Goal: Task Accomplishment & Management: Use online tool/utility

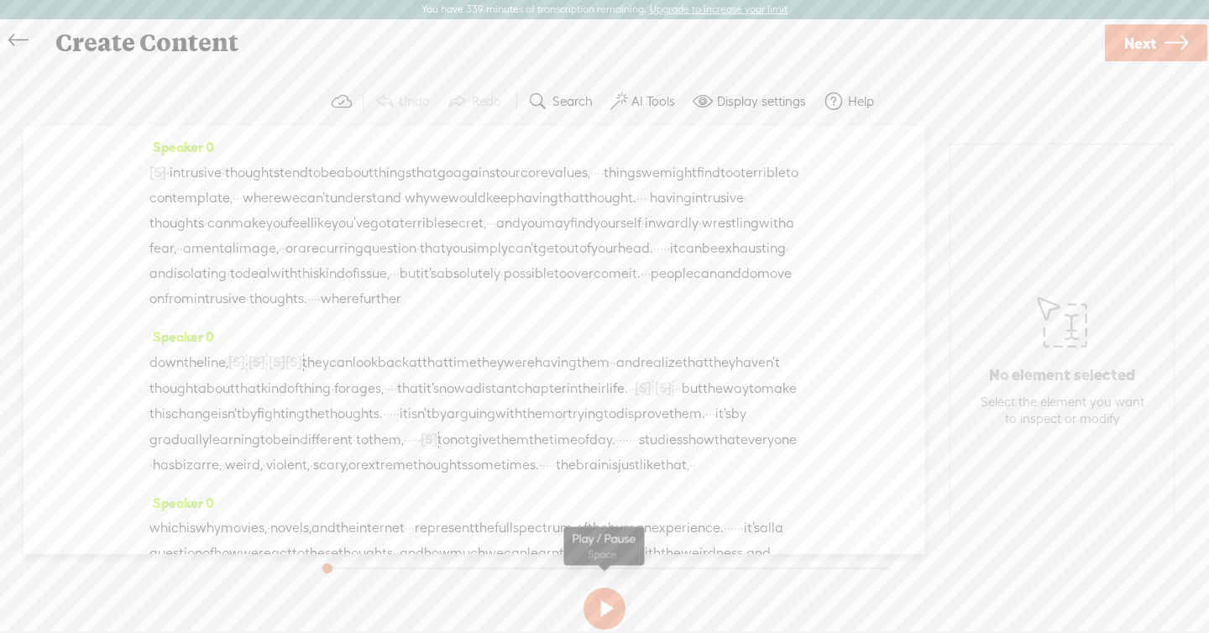
click at [612, 589] on button at bounding box center [605, 609] width 42 height 42
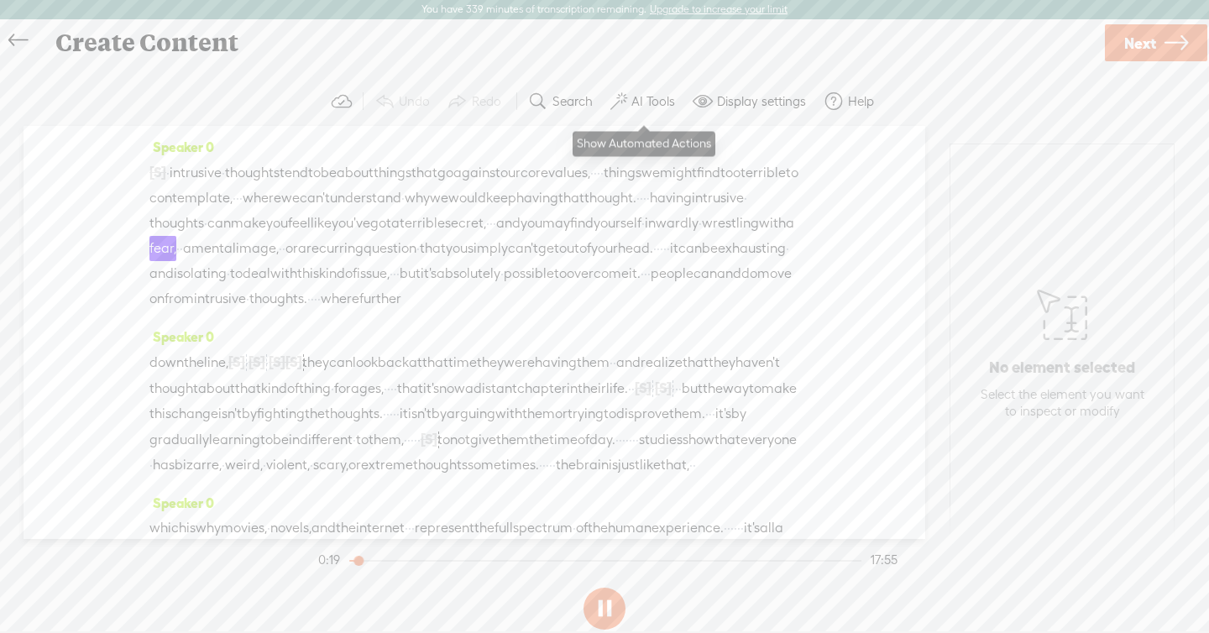
click at [634, 93] on label "AI Tools" at bounding box center [653, 101] width 44 height 17
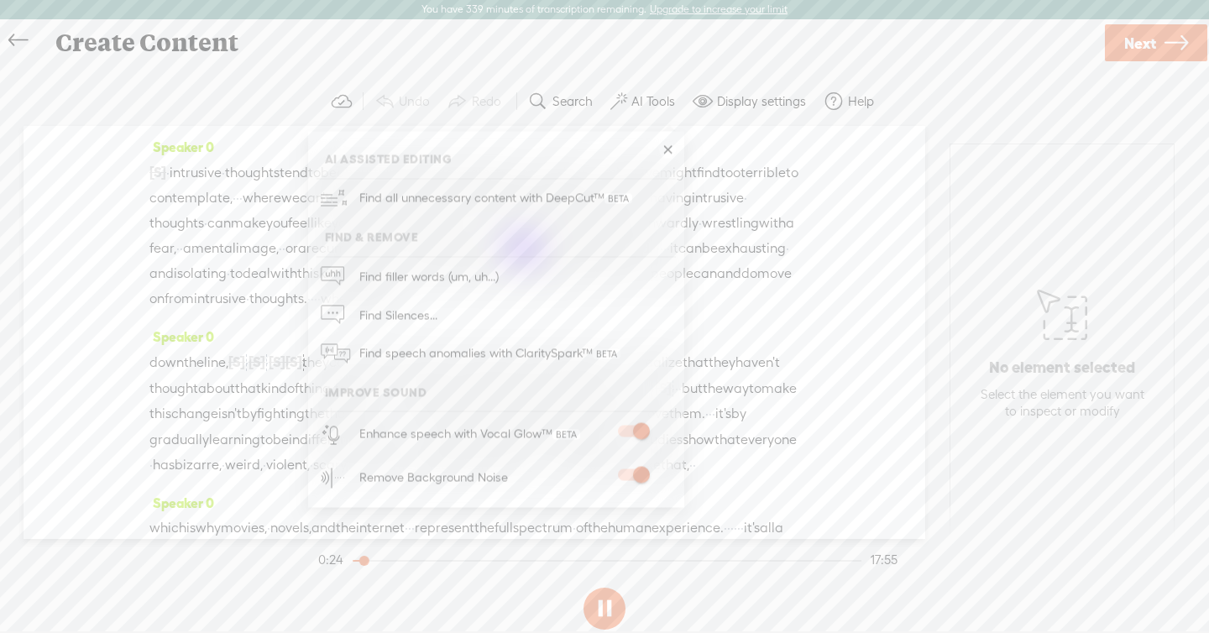
click at [646, 474] on span at bounding box center [633, 475] width 30 height 12
click at [552, 37] on div "Create Content" at bounding box center [573, 43] width 1059 height 44
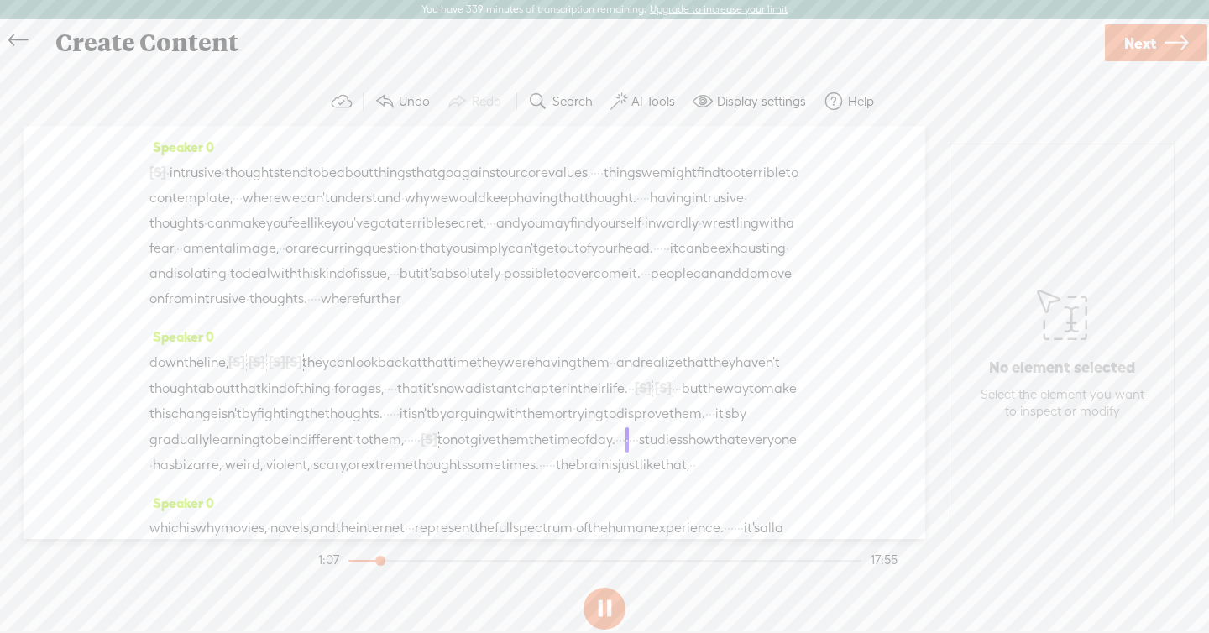
click at [624, 97] on span at bounding box center [618, 102] width 17 height 20
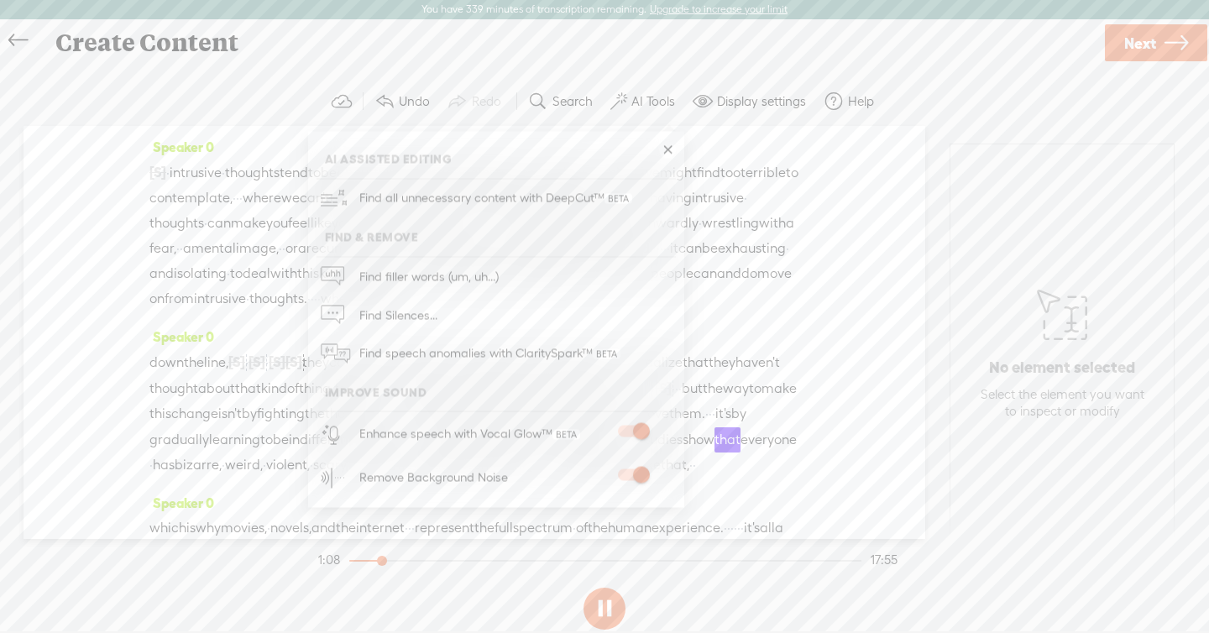
click at [723, 101] on label "Display settings" at bounding box center [761, 101] width 89 height 17
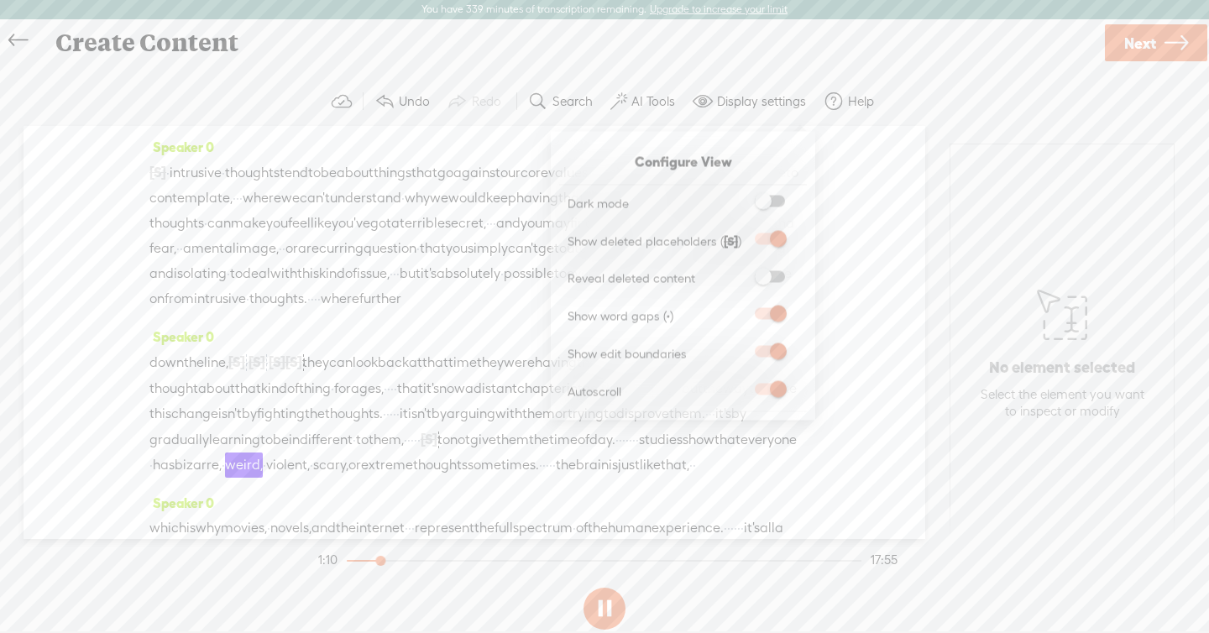
click at [767, 280] on span at bounding box center [770, 276] width 30 height 12
click at [741, 270] on input "checkbox" at bounding box center [741, 270] width 0 height 0
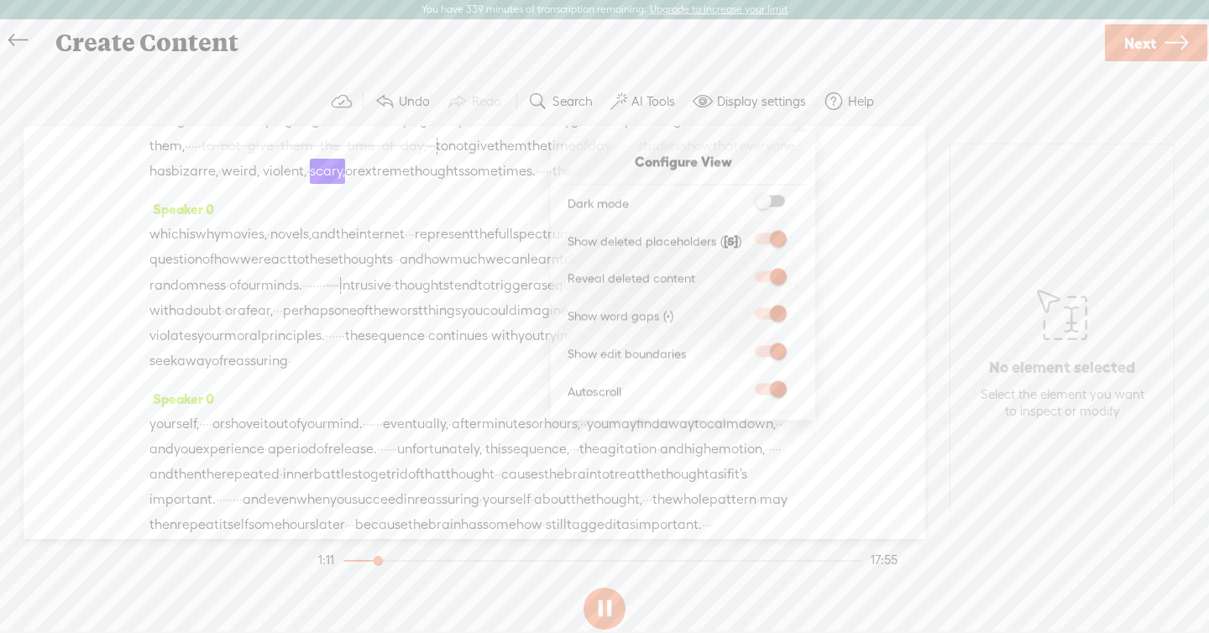
scroll to position [348, 0]
click at [369, 320] on span "of" at bounding box center [363, 307] width 12 height 25
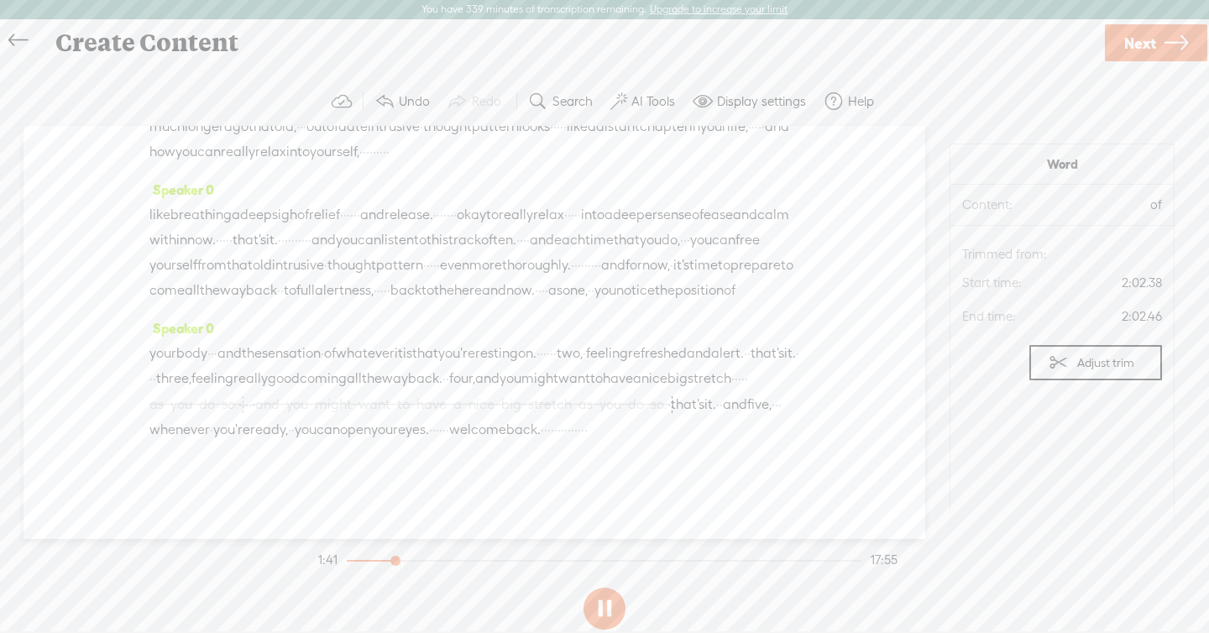
scroll to position [4029, 0]
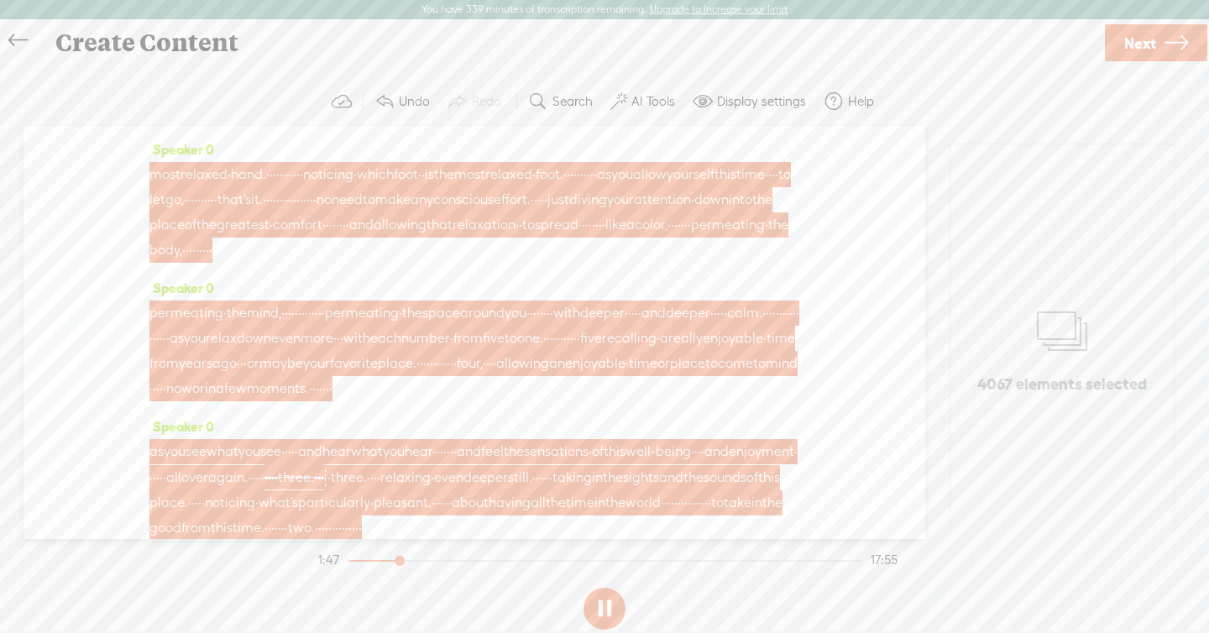
scroll to position [0, 0]
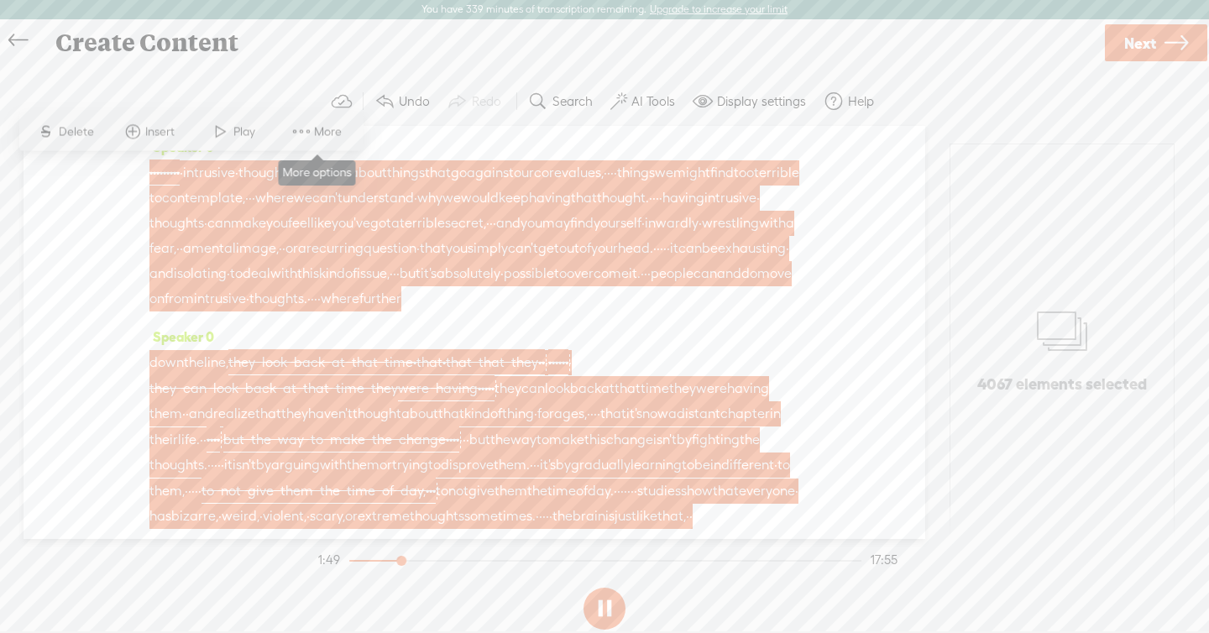
click at [306, 131] on span at bounding box center [301, 132] width 25 height 30
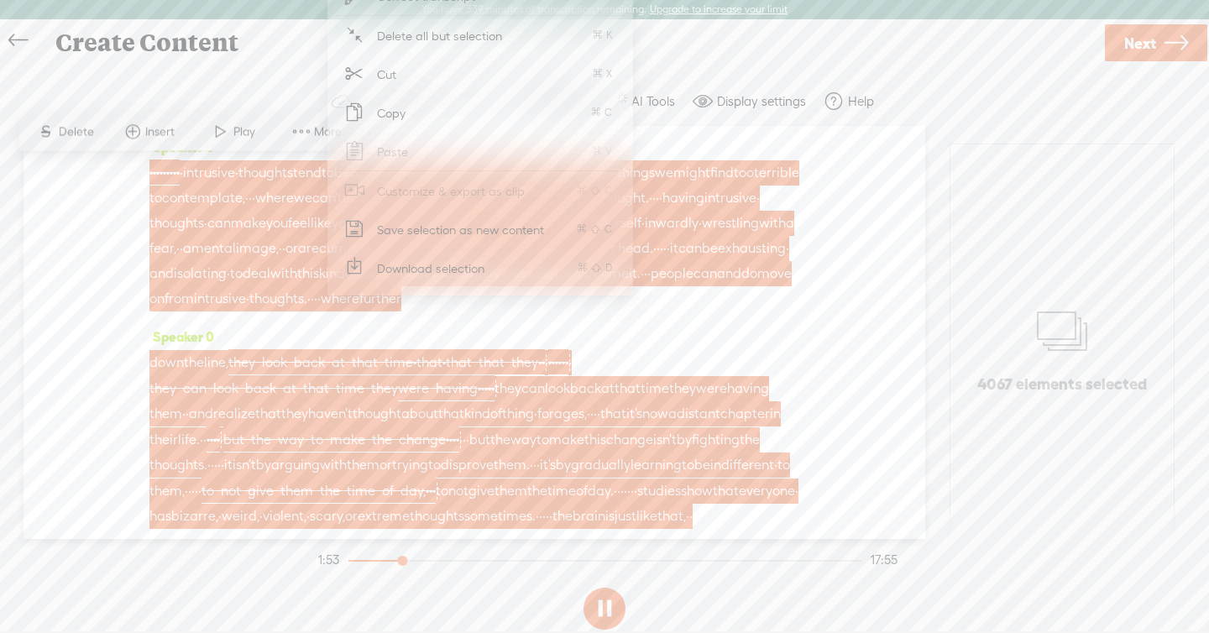
click at [422, 265] on span "Download selection" at bounding box center [431, 268] width 174 height 38
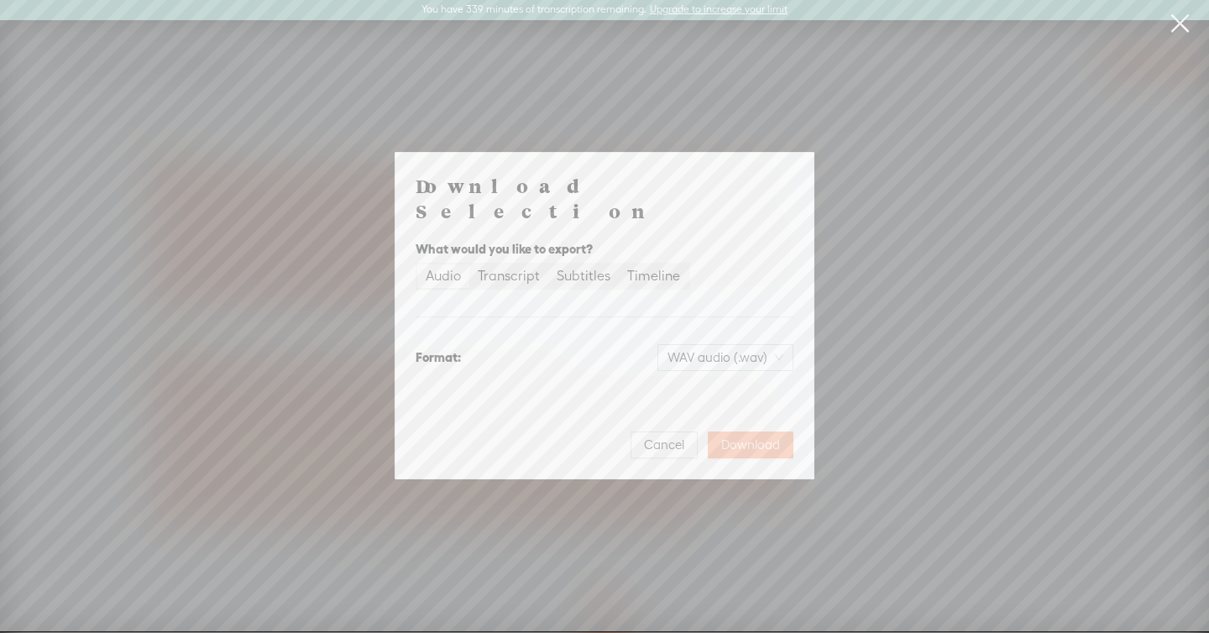
click at [744, 437] on span "Download" at bounding box center [750, 445] width 59 height 17
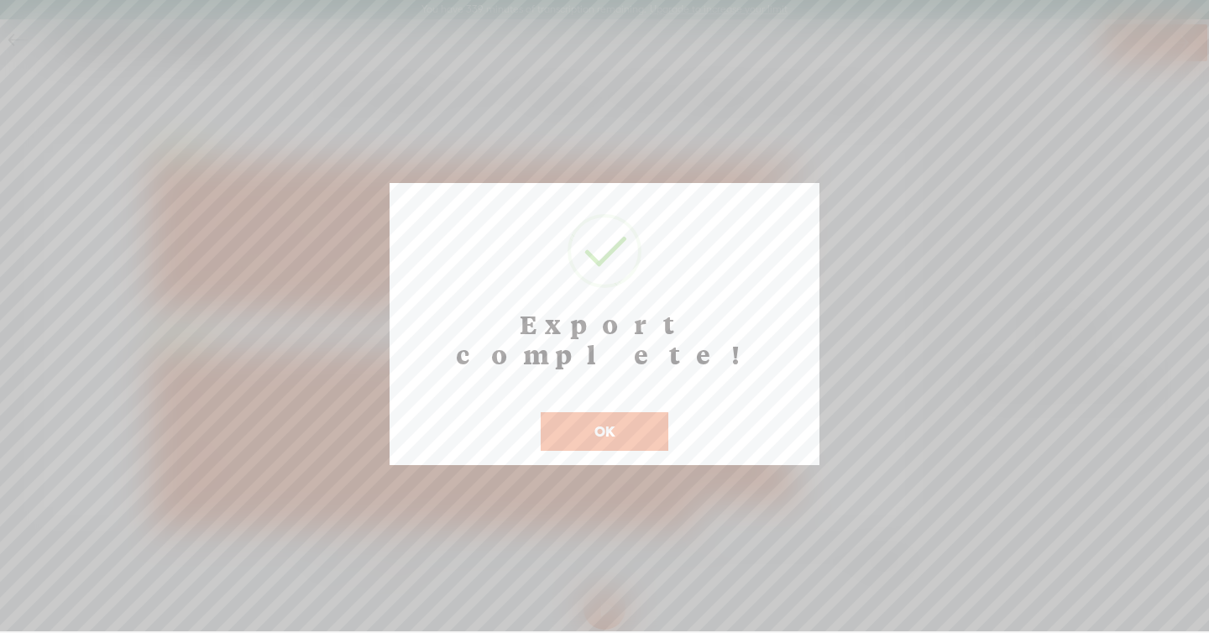
click at [642, 412] on button "OK" at bounding box center [605, 431] width 128 height 39
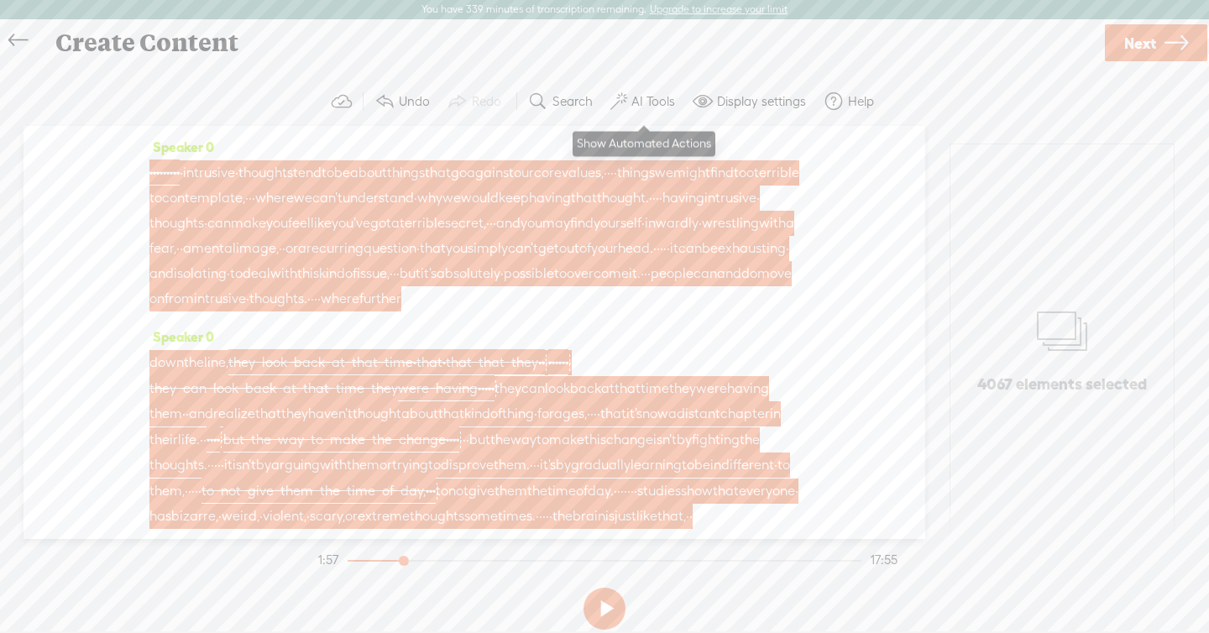
click at [631, 107] on label "AI Tools" at bounding box center [653, 101] width 44 height 17
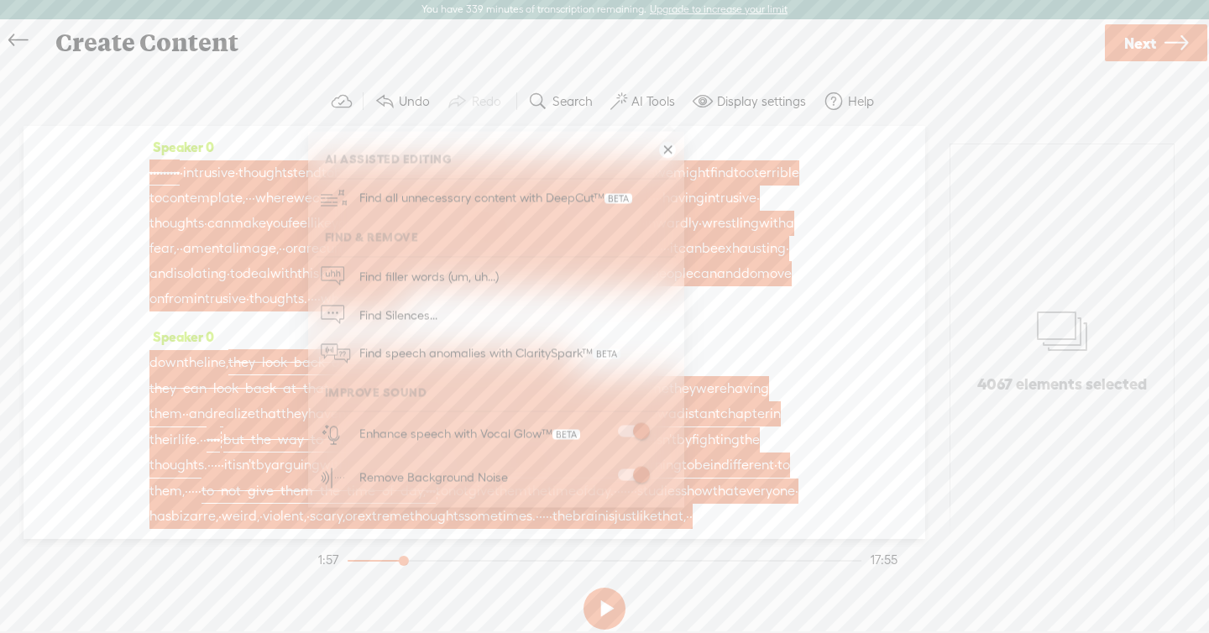
click at [633, 432] on span at bounding box center [633, 432] width 30 height 12
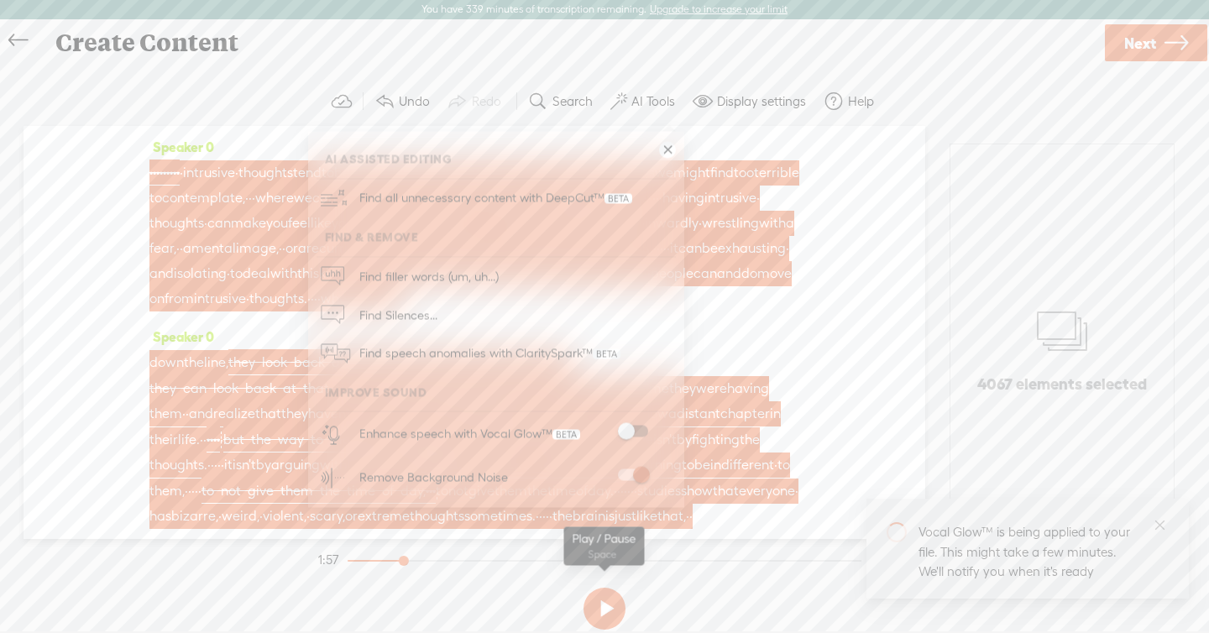
click at [598, 589] on button at bounding box center [605, 609] width 42 height 42
click at [669, 401] on span "time" at bounding box center [655, 388] width 29 height 25
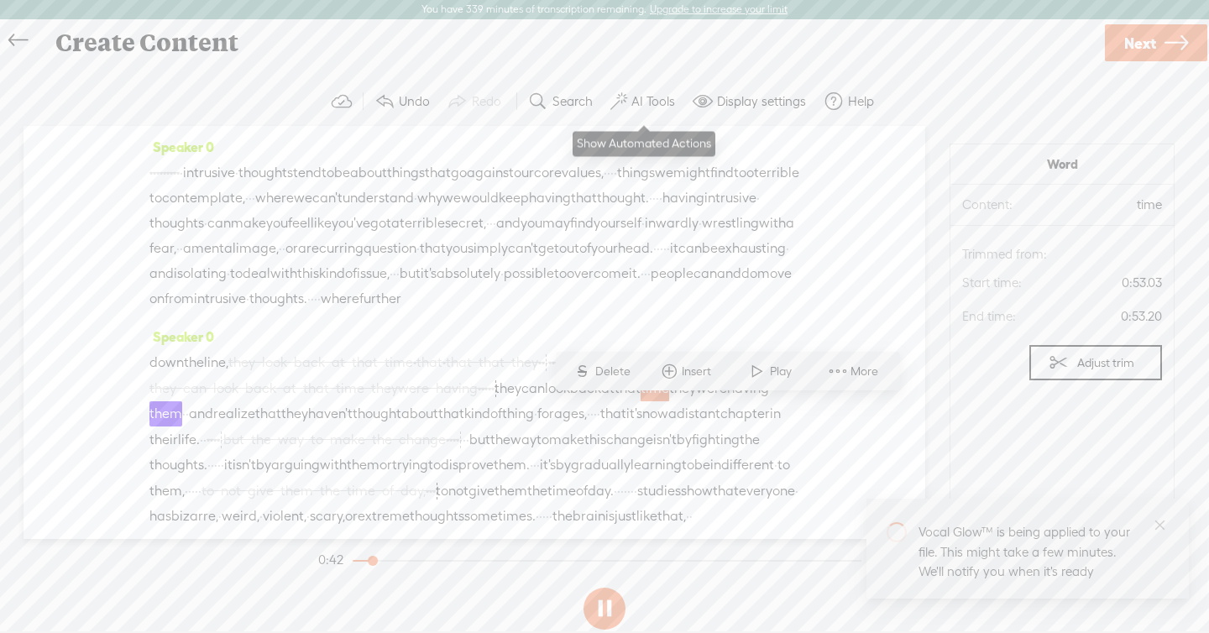
click at [627, 98] on button "AI Tools" at bounding box center [645, 102] width 82 height 34
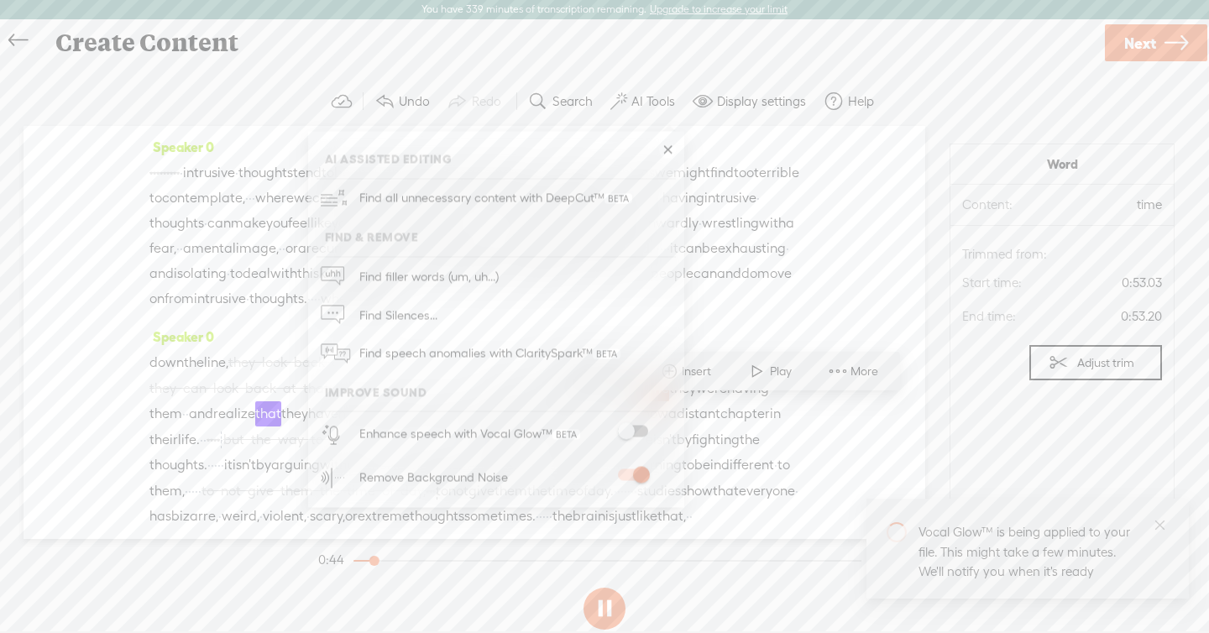
click at [640, 469] on span at bounding box center [633, 475] width 30 height 12
click at [608, 589] on button at bounding box center [605, 609] width 42 height 42
click at [391, 228] on span "got" at bounding box center [380, 223] width 21 height 25
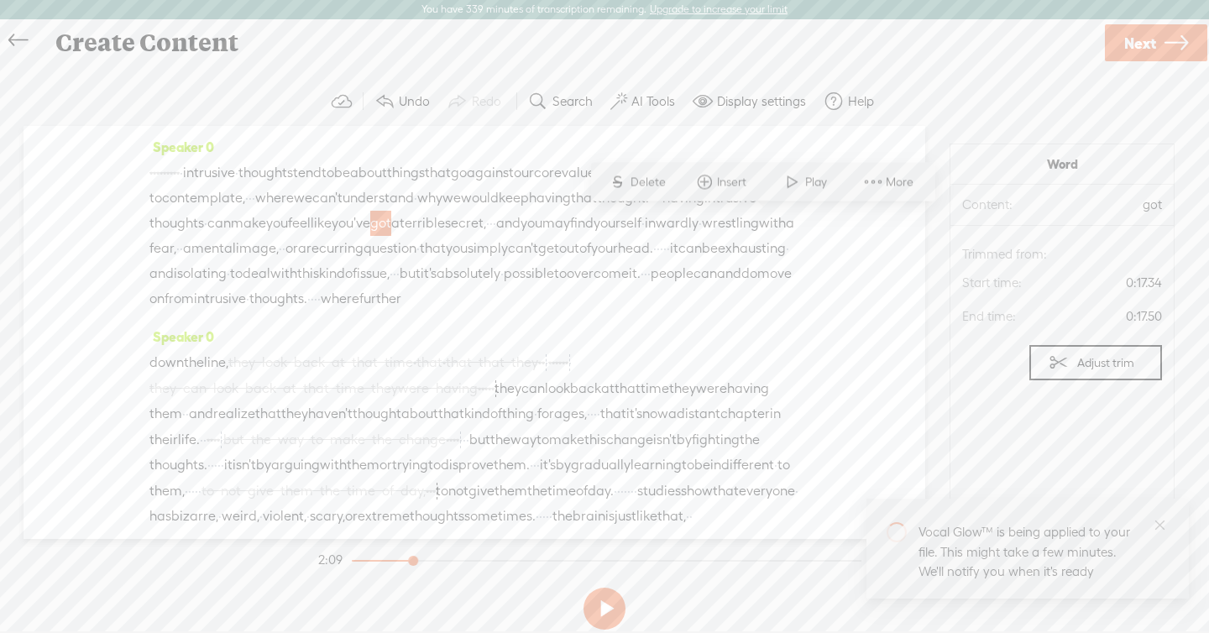
click at [235, 170] on span "intrusive" at bounding box center [209, 172] width 52 height 25
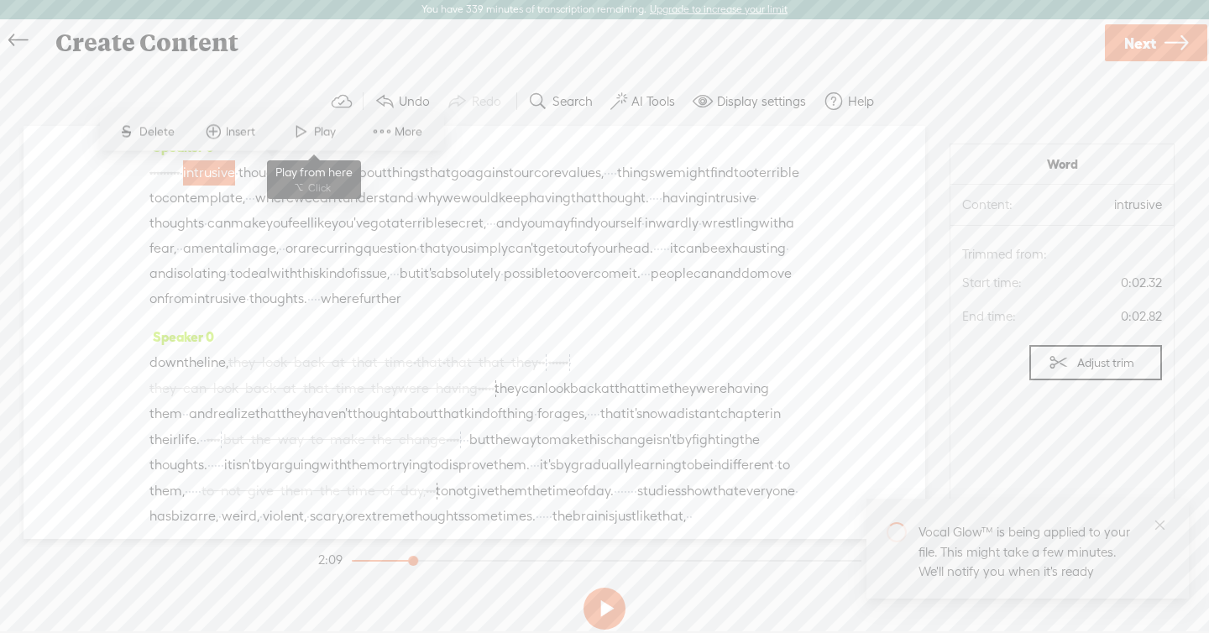
click at [315, 130] on span "Play" at bounding box center [327, 131] width 26 height 17
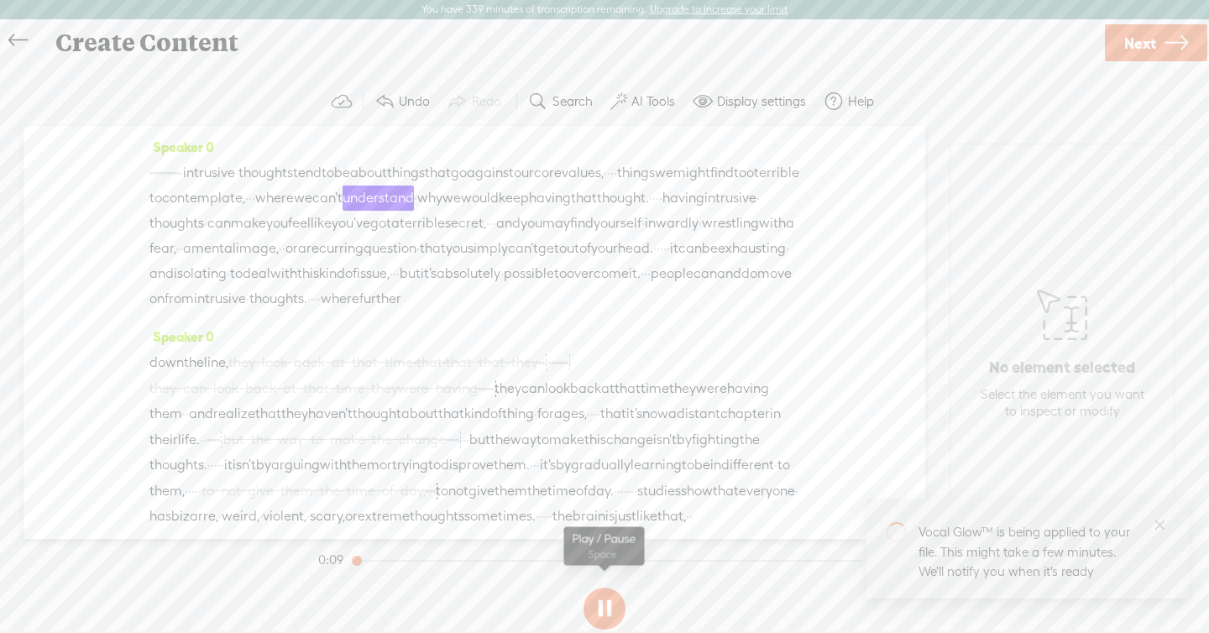
click at [610, 589] on button at bounding box center [605, 609] width 42 height 42
click at [604, 589] on button at bounding box center [605, 609] width 42 height 42
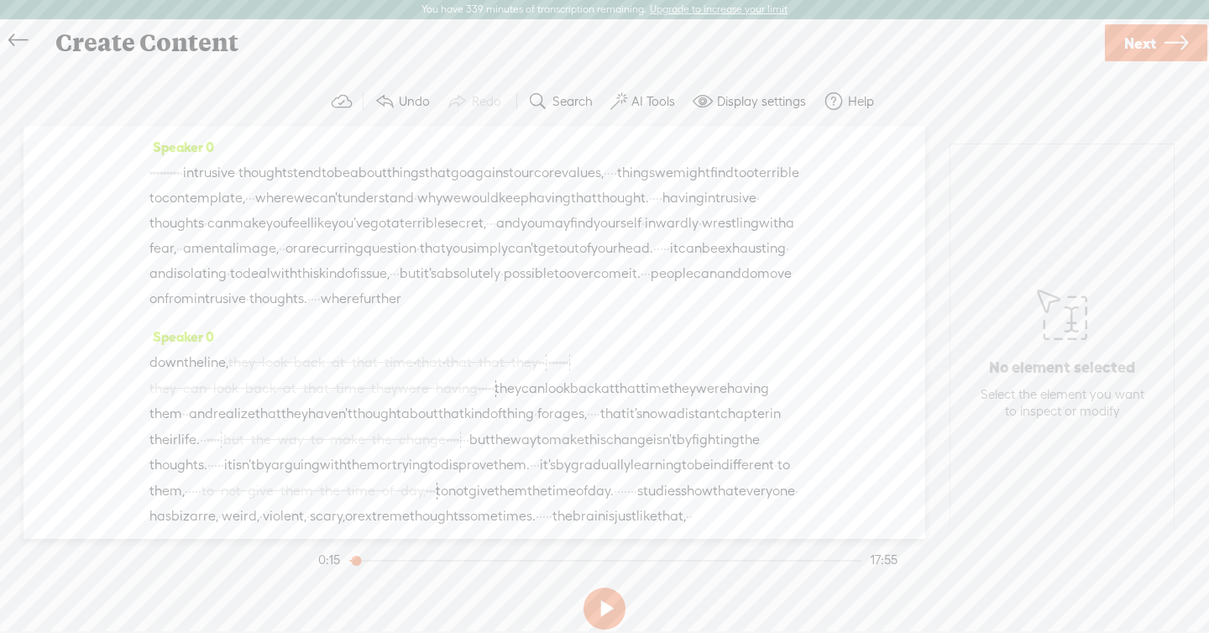
click at [626, 105] on span at bounding box center [618, 102] width 17 height 20
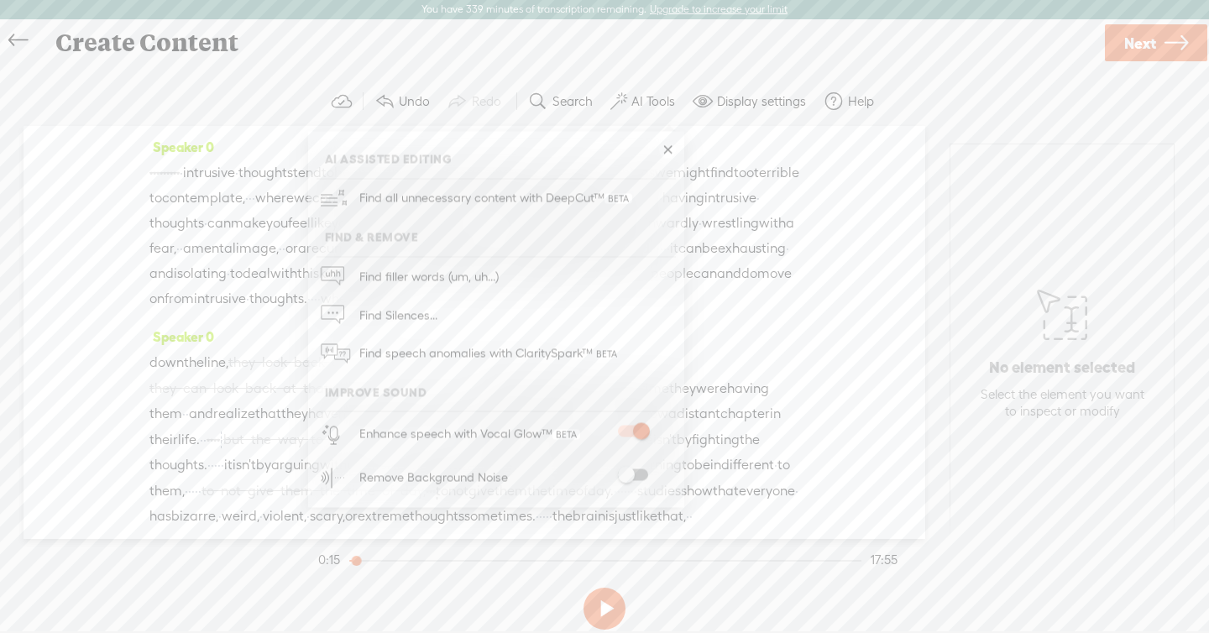
click at [571, 211] on span "that" at bounding box center [584, 198] width 26 height 25
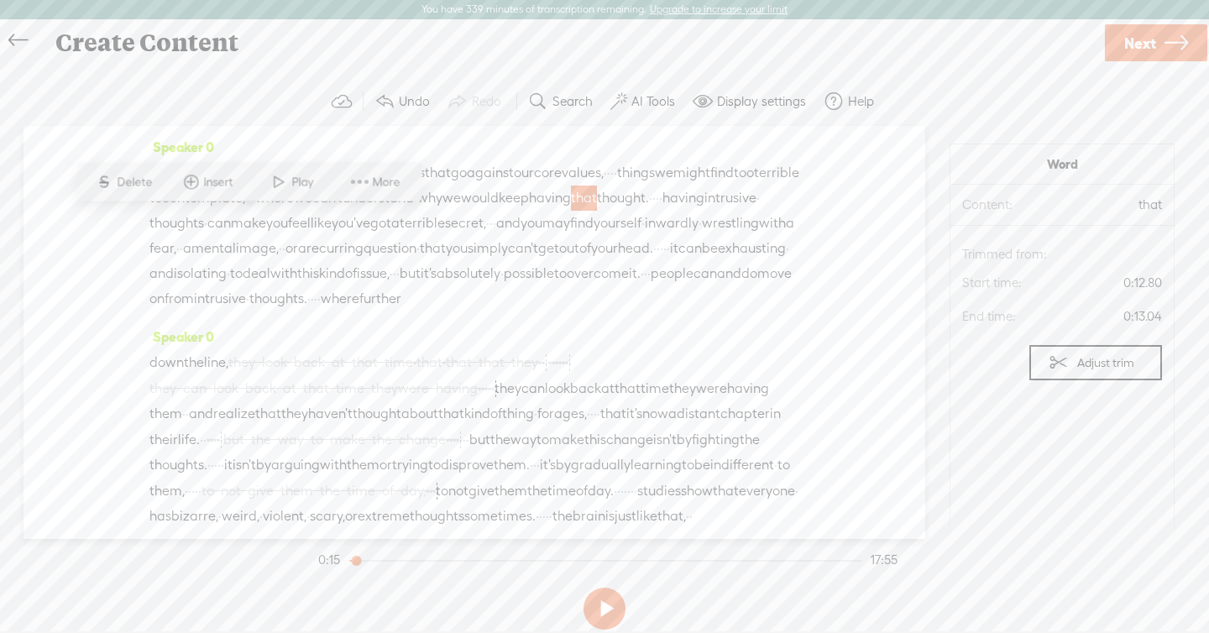
click at [303, 179] on span "Play" at bounding box center [304, 182] width 26 height 17
click at [651, 102] on label "AI Tools" at bounding box center [653, 101] width 44 height 17
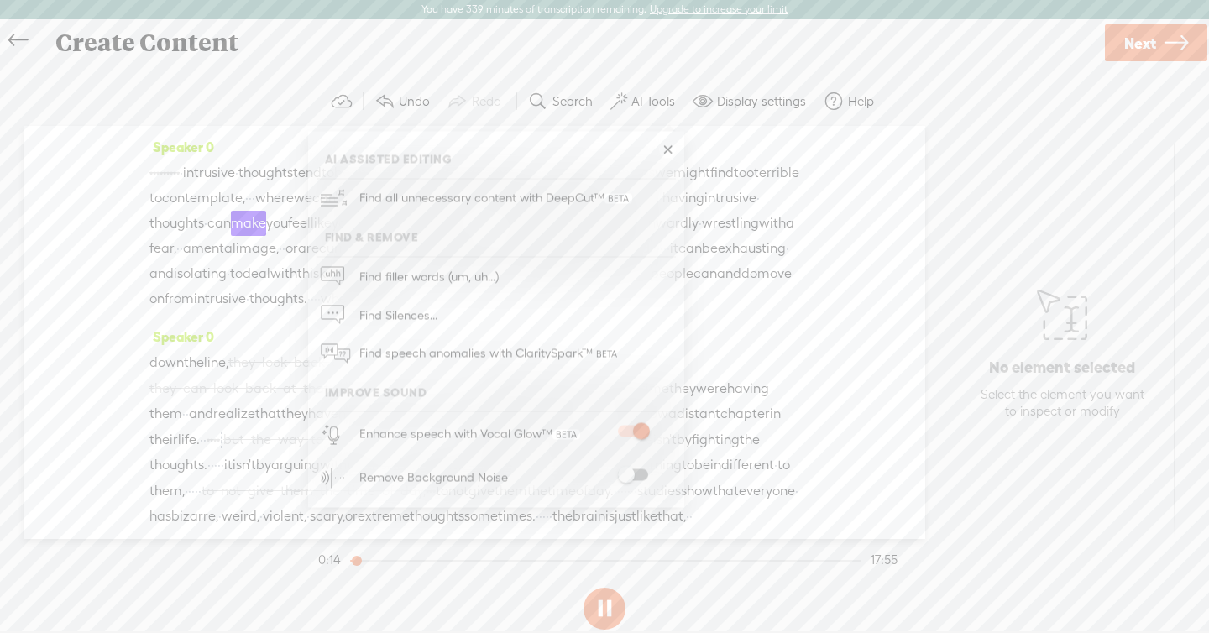
click at [640, 420] on div "Enhance speech with Vocal Glow™" at bounding box center [514, 434] width 322 height 44
click at [637, 431] on span at bounding box center [633, 432] width 30 height 12
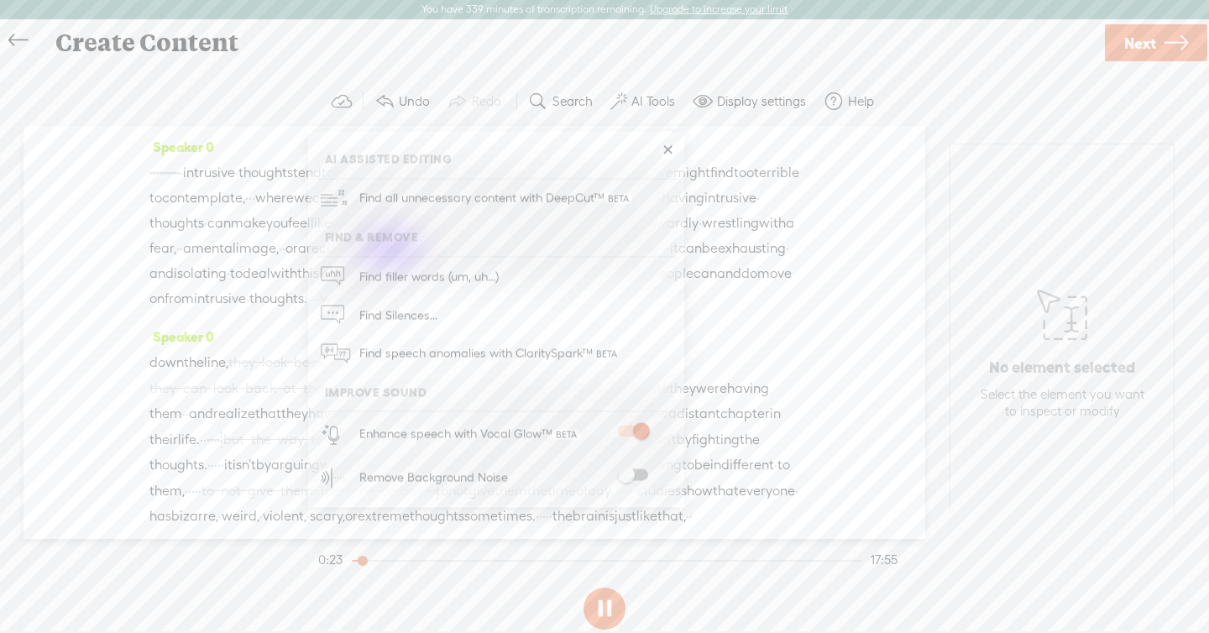
click at [605, 589] on button at bounding box center [605, 609] width 42 height 42
click at [651, 286] on span "people" at bounding box center [672, 273] width 43 height 25
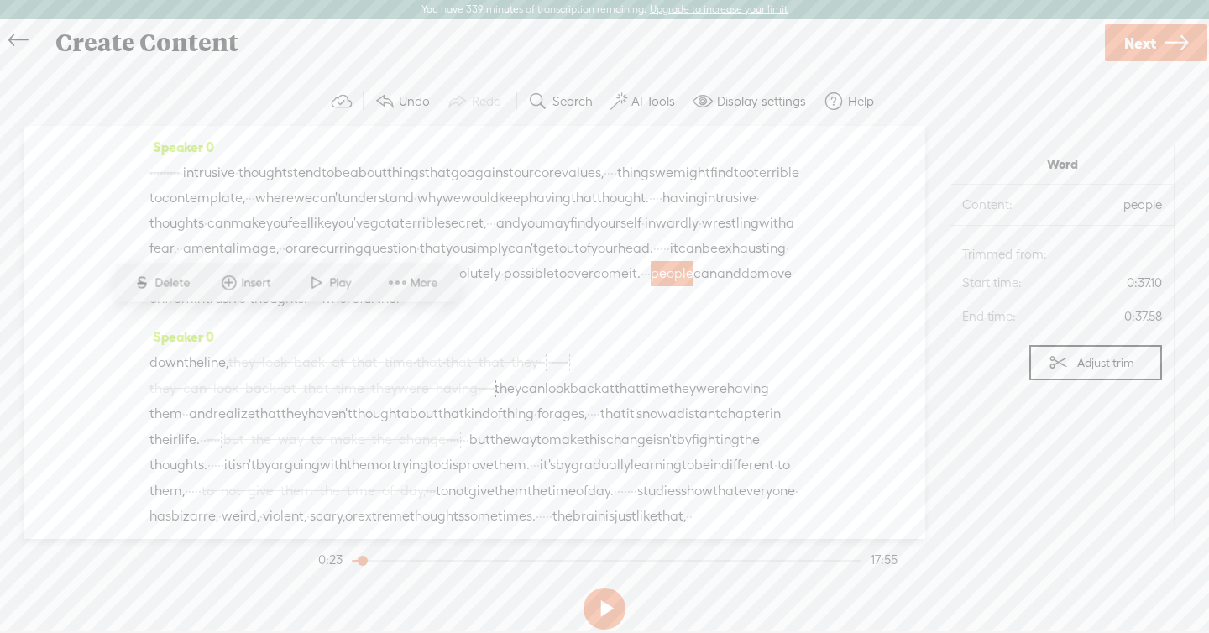
click at [595, 589] on button at bounding box center [605, 609] width 42 height 42
click at [608, 589] on button at bounding box center [605, 609] width 42 height 42
click at [414, 207] on span "understand" at bounding box center [378, 198] width 71 height 25
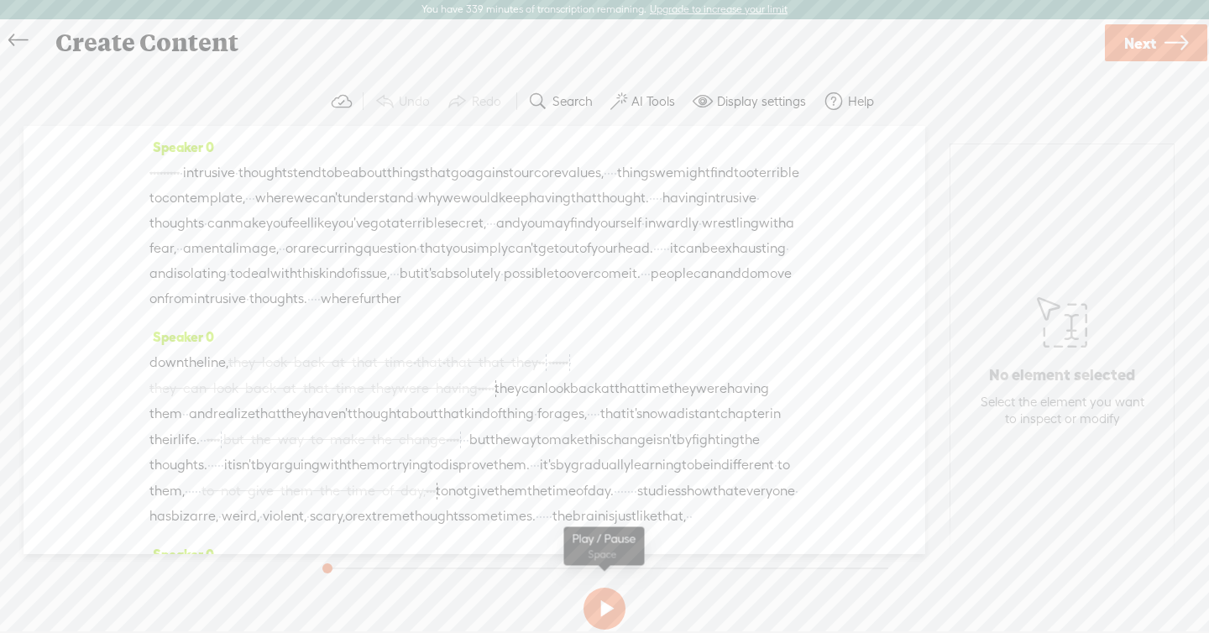
click at [600, 600] on button at bounding box center [605, 609] width 42 height 42
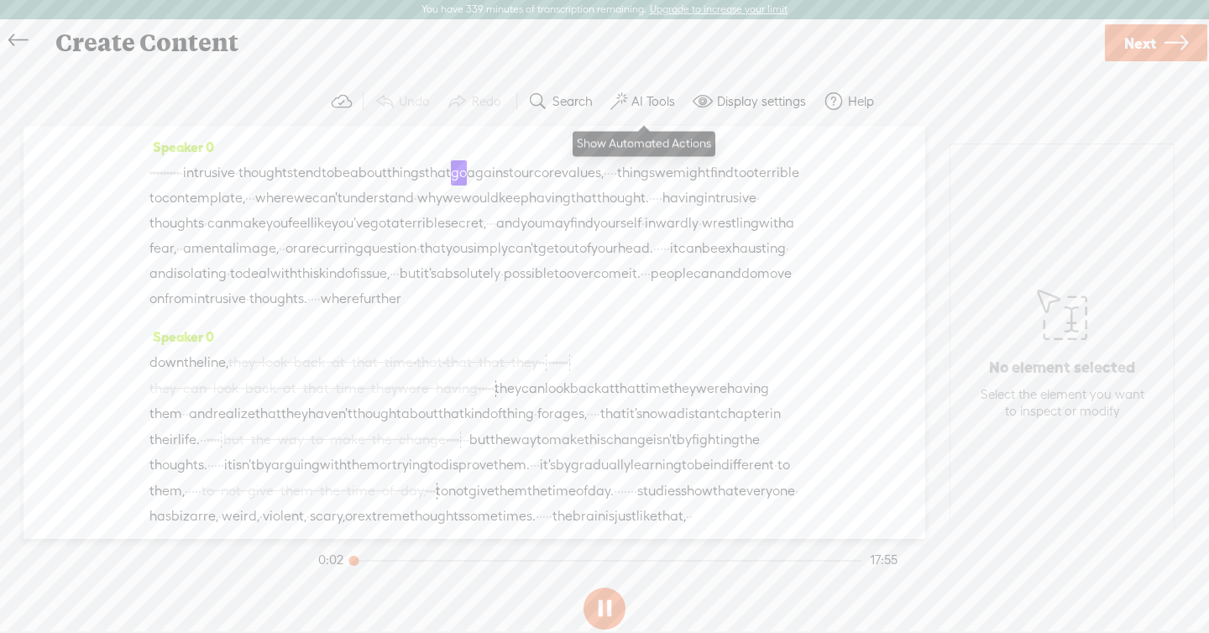
click at [651, 94] on label "AI Tools" at bounding box center [653, 101] width 44 height 17
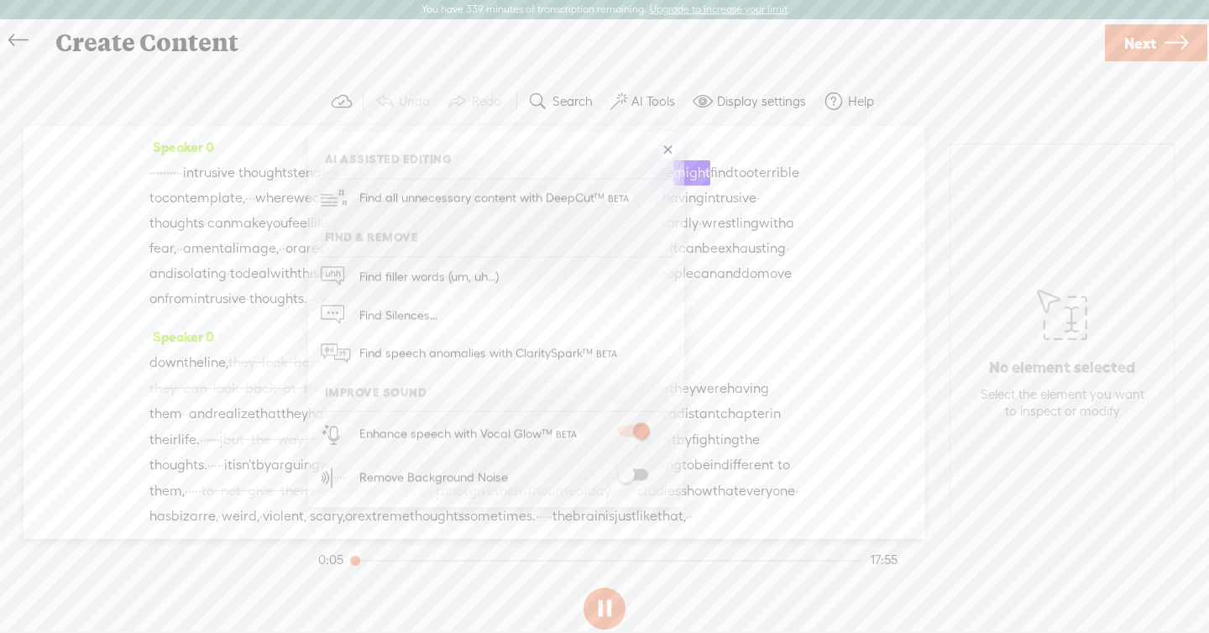
click at [646, 427] on span at bounding box center [633, 432] width 30 height 12
click at [639, 476] on span at bounding box center [633, 475] width 30 height 12
click at [236, 242] on span "mental" at bounding box center [213, 248] width 45 height 25
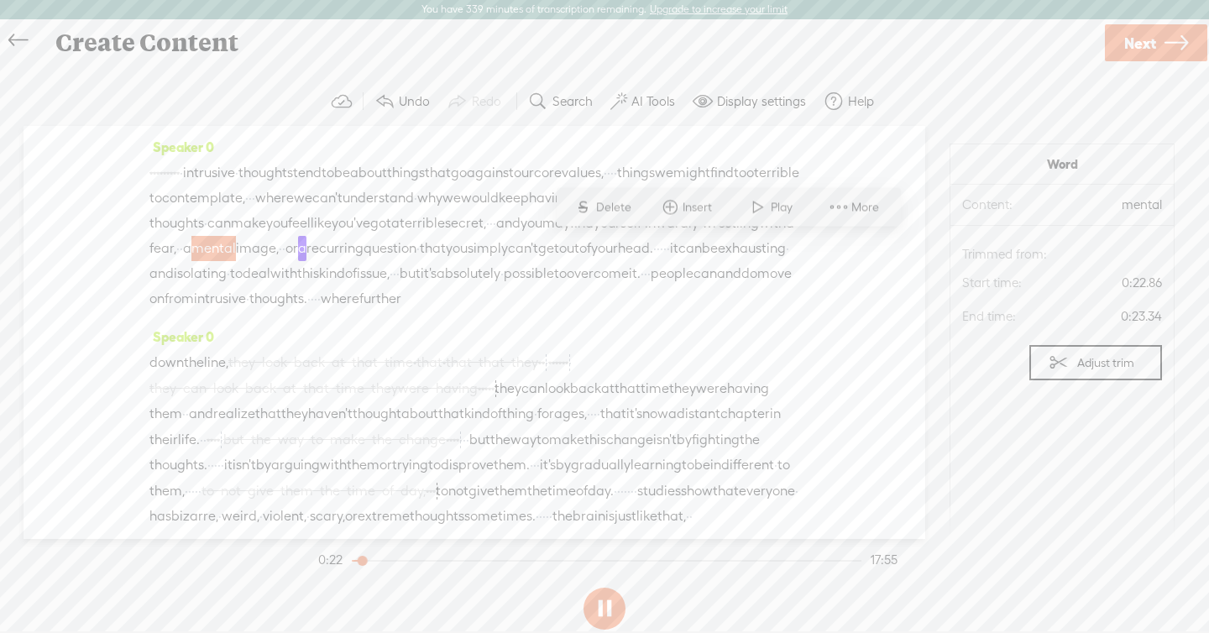
click at [653, 261] on span "head." at bounding box center [635, 248] width 35 height 25
click at [606, 610] on button at bounding box center [605, 609] width 42 height 42
click at [604, 612] on button at bounding box center [605, 609] width 42 height 42
